Goal: Find specific page/section: Find specific page/section

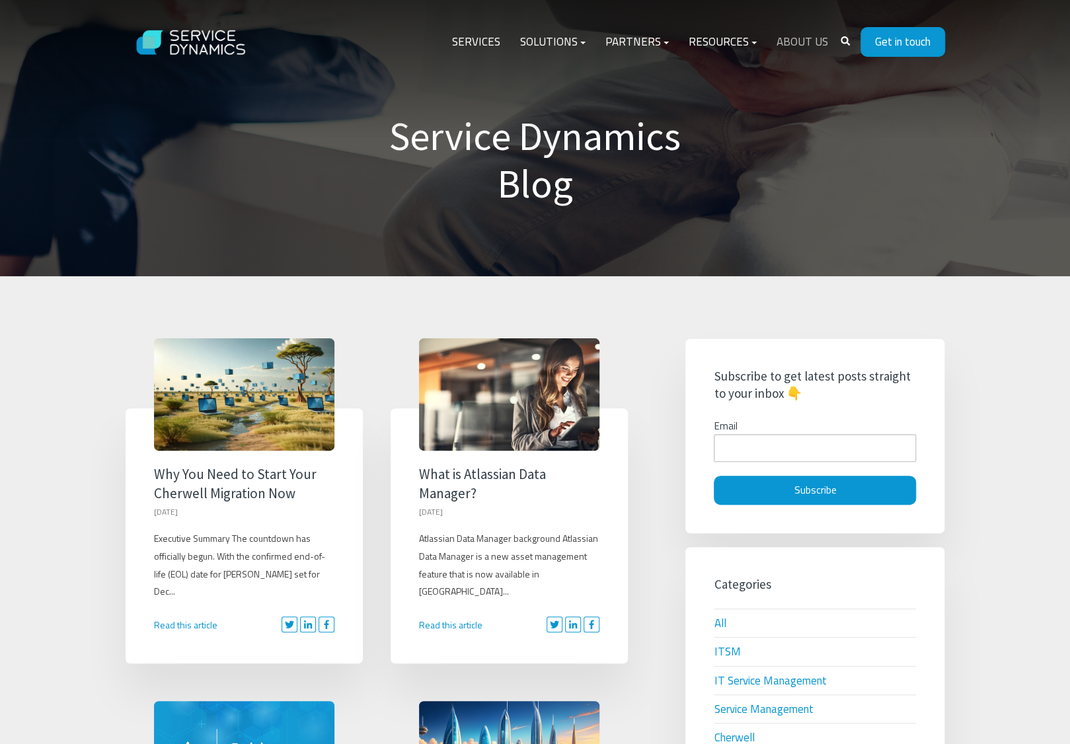
click at [817, 41] on link "About Us" at bounding box center [802, 42] width 71 height 32
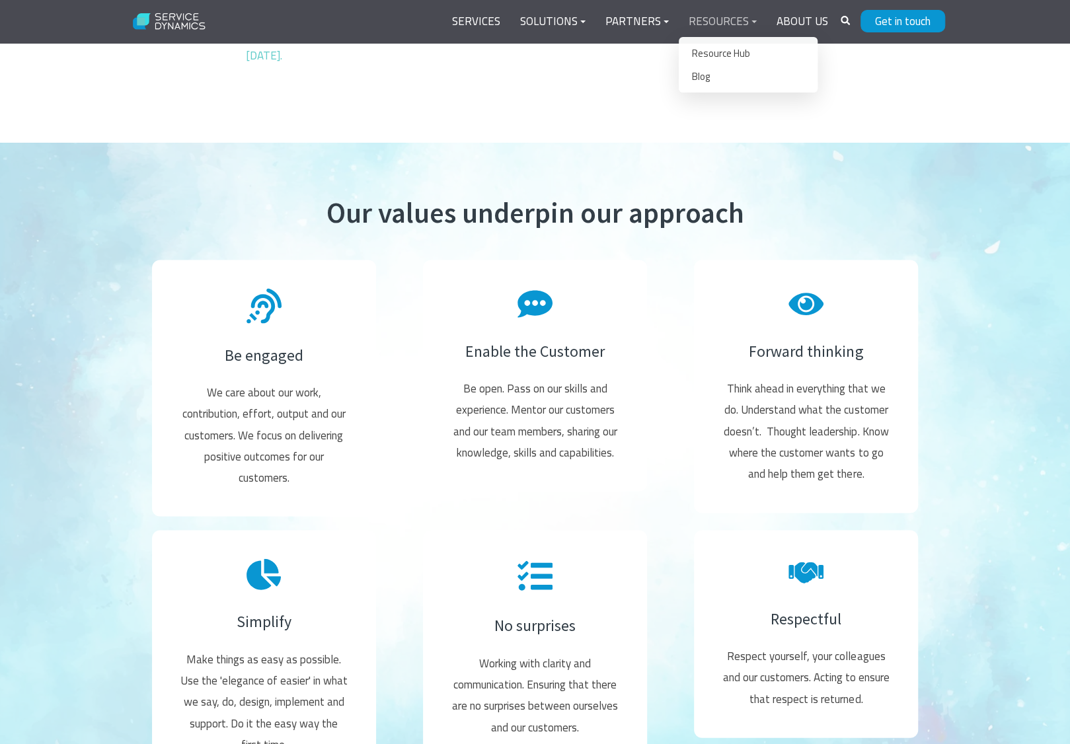
scroll to position [1454, 0]
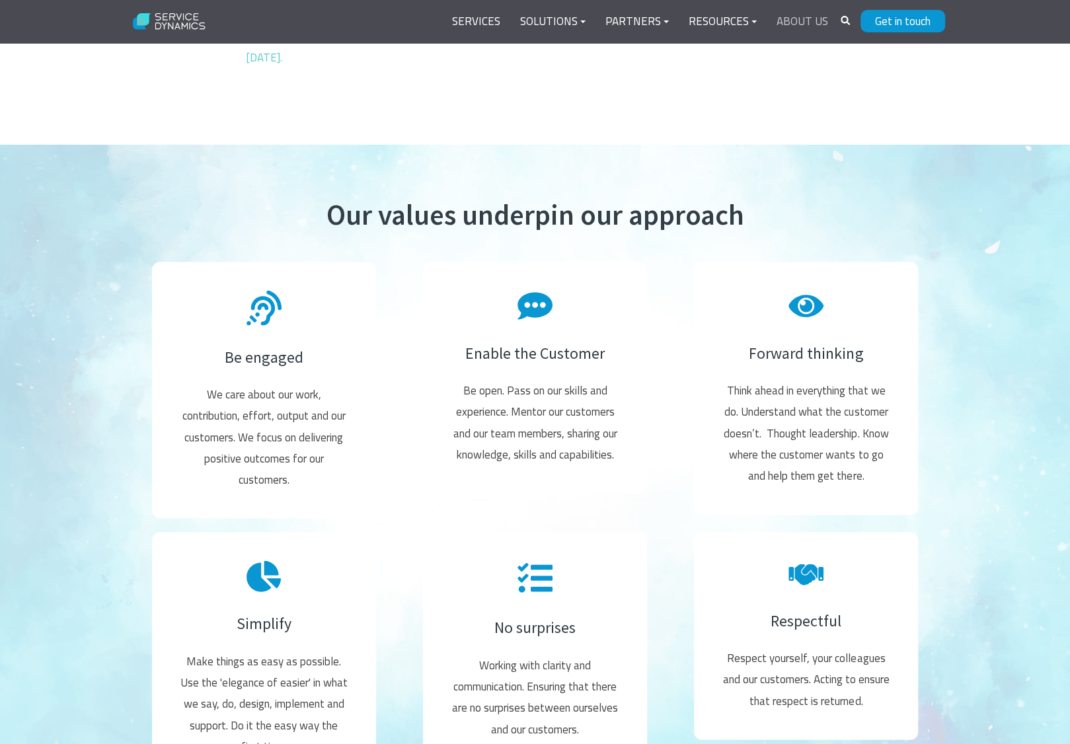
click at [796, 19] on link "About Us" at bounding box center [802, 22] width 71 height 32
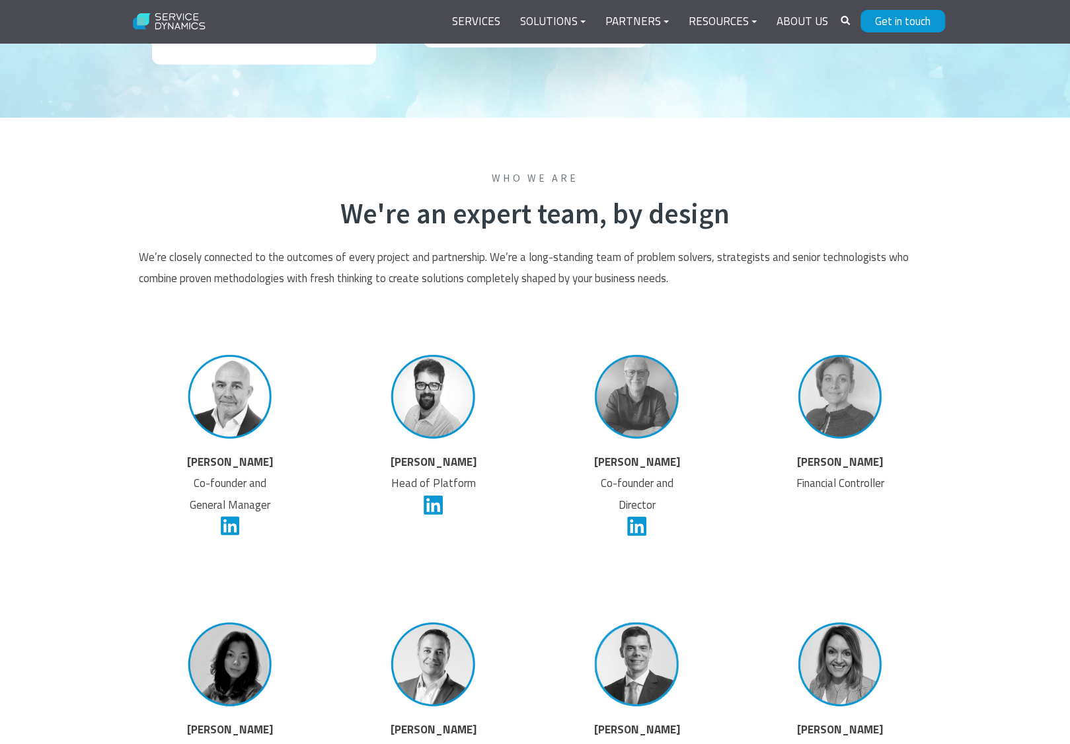
scroll to position [2181, 0]
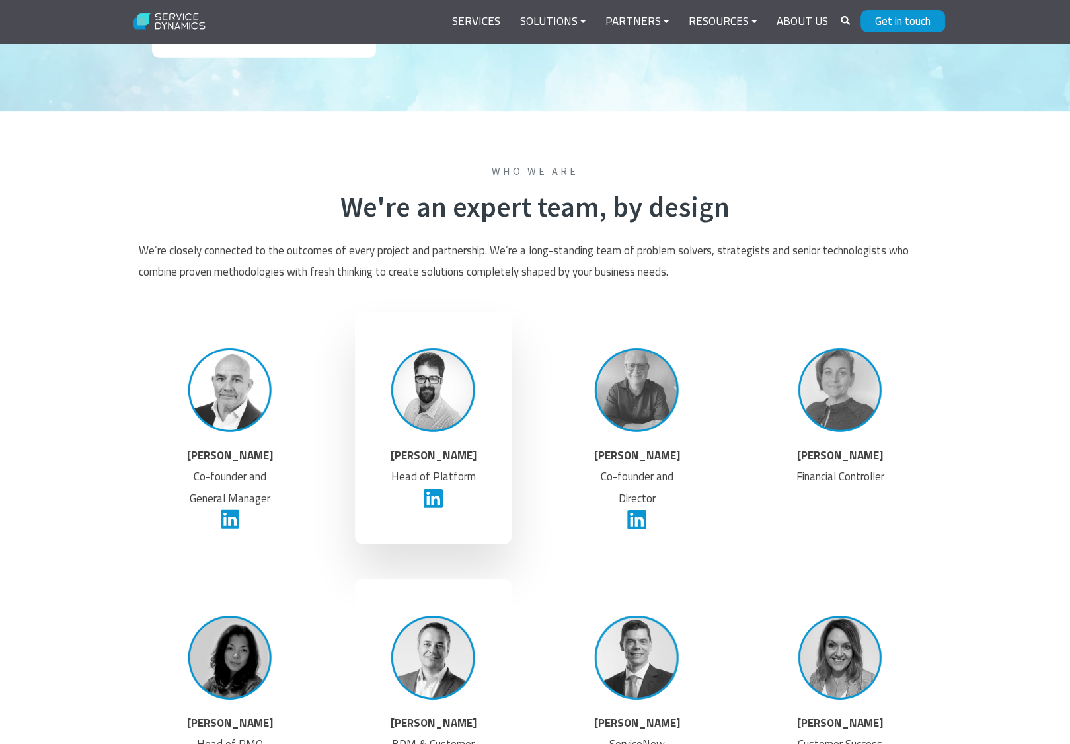
click at [424, 457] on strong "Damien Versluis" at bounding box center [434, 455] width 86 height 17
